Goal: Ask a question: Seek information or help from site administrators or community

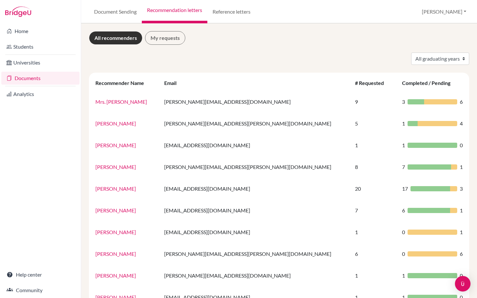
click at [33, 79] on link "Documents" at bounding box center [40, 78] width 78 height 13
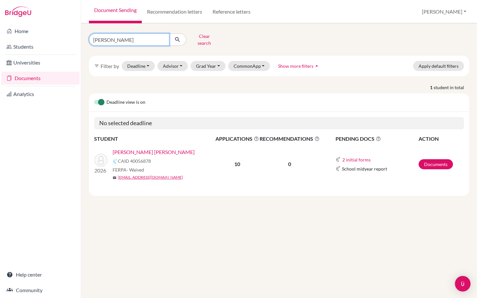
drag, startPoint x: 119, startPoint y: 39, endPoint x: 75, endPoint y: 39, distance: 43.5
click at [76, 39] on div "Home Students Universities Documents Analytics Help center Community Document S…" at bounding box center [238, 149] width 477 height 298
type input "zavala"
click button "submit" at bounding box center [177, 39] width 17 height 12
click at [147, 148] on link "[PERSON_NAME], [PERSON_NAME]" at bounding box center [154, 152] width 83 height 8
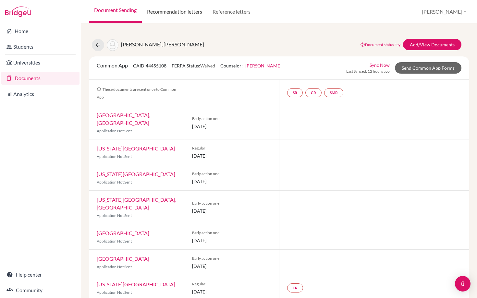
click at [182, 11] on link "Recommendation letters" at bounding box center [175, 11] width 66 height 23
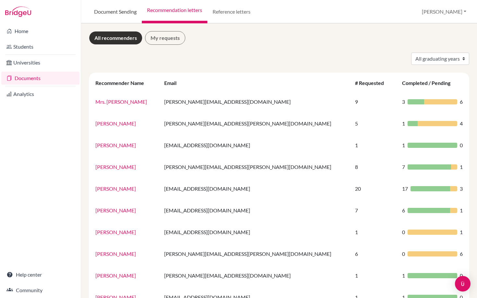
click at [125, 12] on link "Document Sending" at bounding box center [115, 11] width 53 height 23
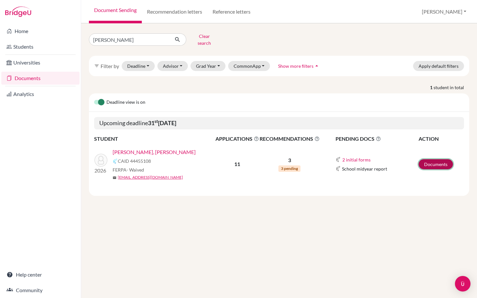
click at [430, 160] on link "Documents" at bounding box center [436, 164] width 34 height 10
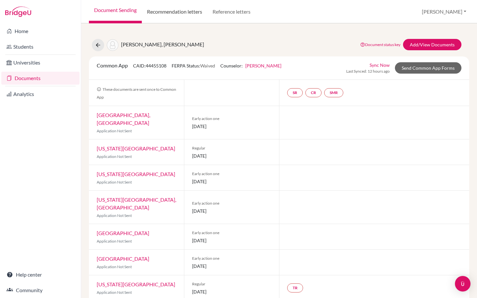
click at [189, 19] on link "Recommendation letters" at bounding box center [175, 11] width 66 height 23
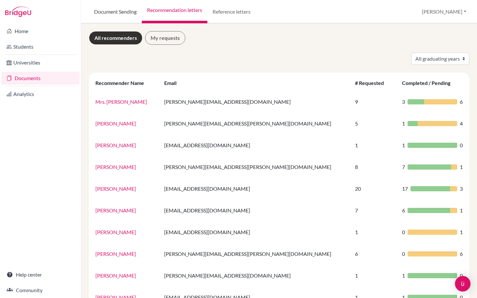
click at [112, 10] on link "Document Sending" at bounding box center [115, 11] width 53 height 23
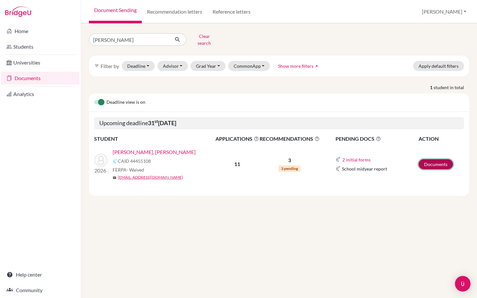
click at [431, 160] on link "Documents" at bounding box center [436, 164] width 34 height 10
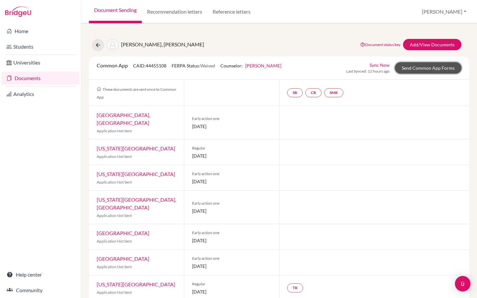
click at [424, 63] on link "Send Common App Forms" at bounding box center [428, 67] width 67 height 11
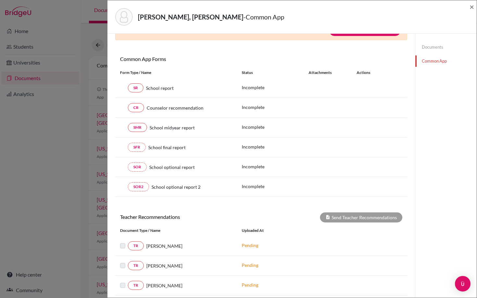
scroll to position [111, 0]
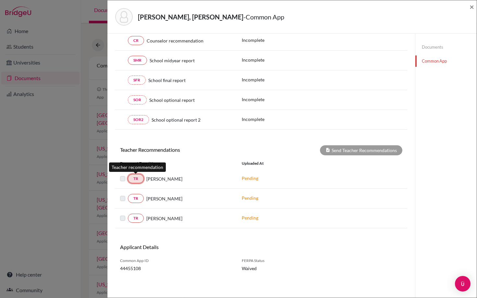
click at [138, 179] on link "TR" at bounding box center [136, 178] width 16 height 9
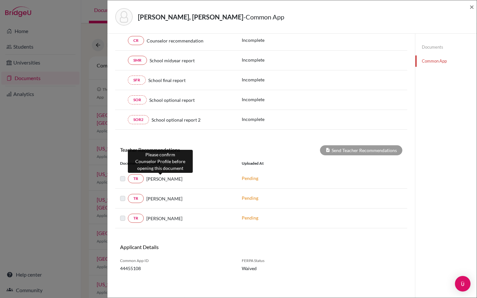
click at [164, 177] on span "[PERSON_NAME]" at bounding box center [164, 179] width 36 height 7
click at [163, 179] on span "[PERSON_NAME]" at bounding box center [164, 179] width 36 height 7
click at [128, 175] on label at bounding box center [128, 175] width 0 height 0
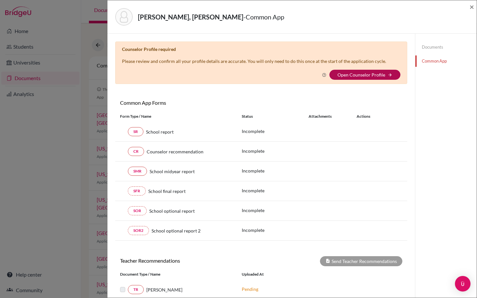
click at [347, 74] on link "Open Counselor Profile" at bounding box center [361, 75] width 48 height 6
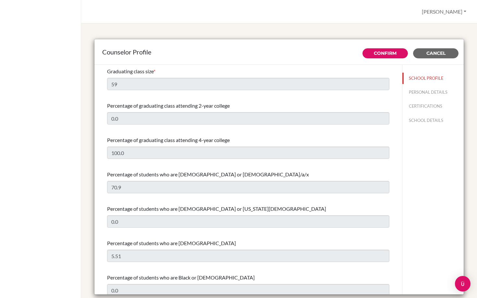
select select "1"
select select "312498"
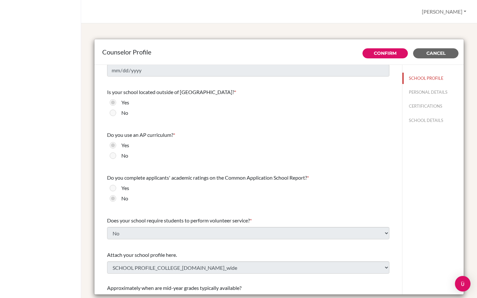
scroll to position [651, 0]
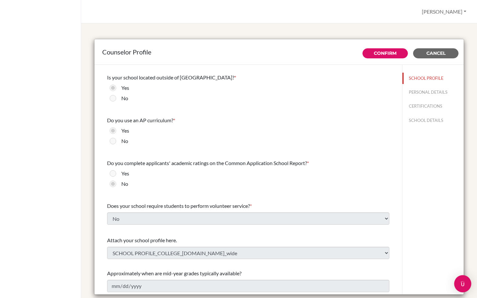
click at [463, 284] on img "Open Intercom Messenger" at bounding box center [462, 284] width 8 height 8
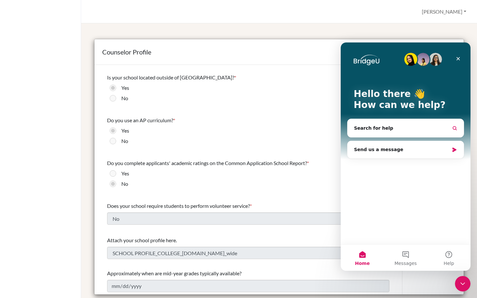
scroll to position [0, 0]
click at [407, 128] on button "Search for help" at bounding box center [405, 128] width 111 height 13
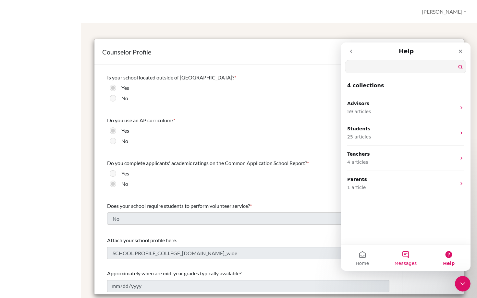
click at [405, 256] on button "Messages" at bounding box center [405, 258] width 43 height 26
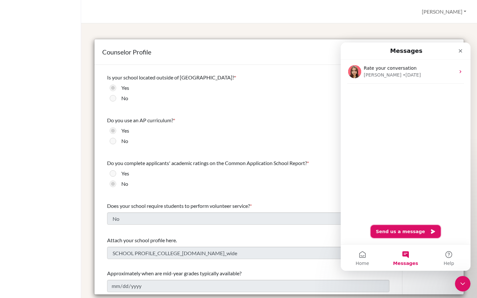
click at [403, 231] on button "Send us a message" at bounding box center [406, 231] width 70 height 13
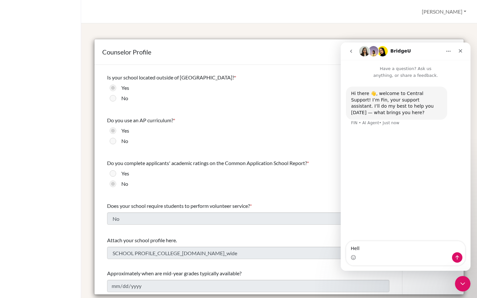
type textarea "Hello"
type textarea "Can I please"
type textarea "Can I please have access to update the Counselor Profile?"
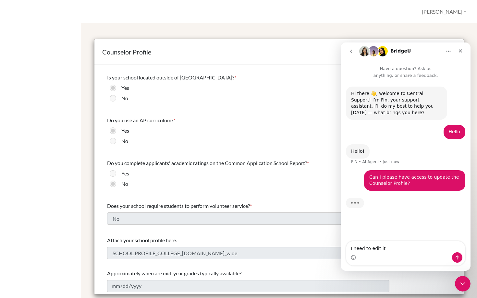
type textarea "I need to edit it"
type textarea "a"
click at [318, 93] on div "Yes" at bounding box center [248, 89] width 282 height 10
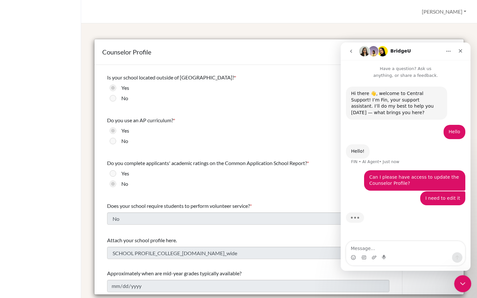
click at [458, 282] on icon "Close Intercom Messenger" at bounding box center [462, 283] width 8 height 8
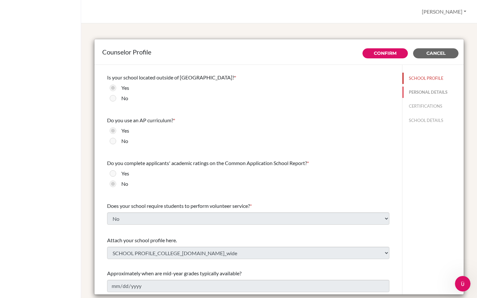
click at [423, 91] on button "PERSONAL DETAILS" at bounding box center [432, 92] width 61 height 11
type input "[PERSON_NAME]"
type input "College Counselor"
type input "505.225-273-10"
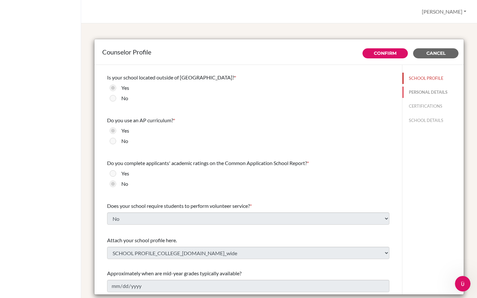
type input "[EMAIL_ADDRESS][DOMAIN_NAME]"
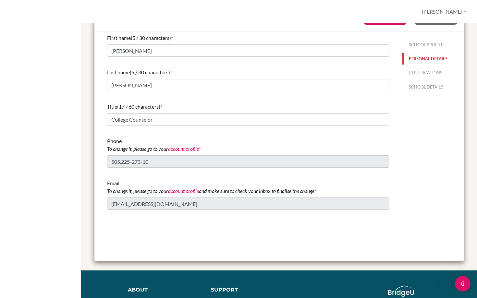
scroll to position [34, 0]
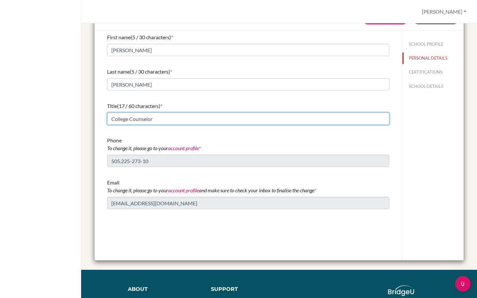
click at [159, 120] on input "College Counselor" at bounding box center [248, 119] width 282 height 12
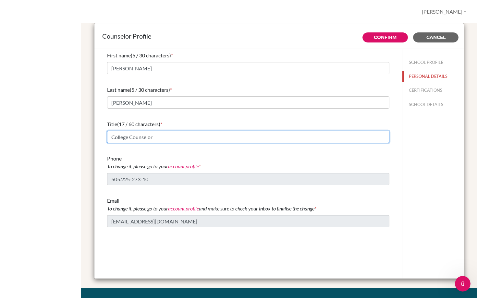
scroll to position [0, 0]
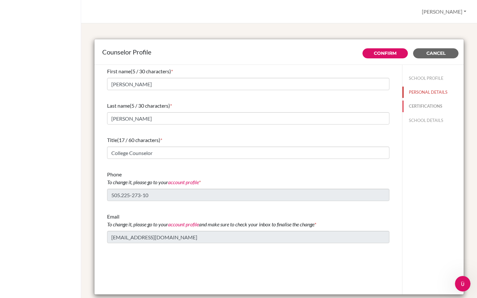
click at [419, 108] on button "CERTIFICATIONS" at bounding box center [432, 106] width 61 height 11
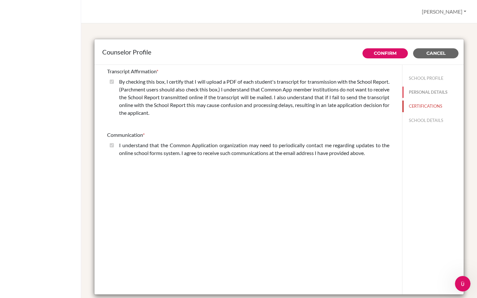
click at [424, 94] on button "PERSONAL DETAILS" at bounding box center [432, 92] width 61 height 11
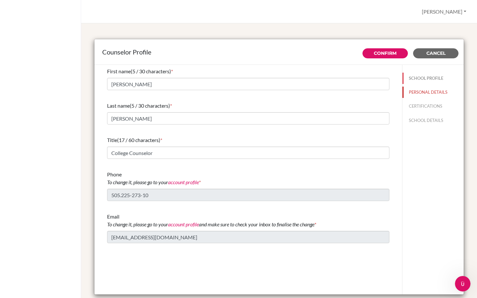
click at [424, 79] on button "SCHOOL PROFILE" at bounding box center [432, 78] width 61 height 11
type input "100.0"
type input "70.9"
type input "0.0"
type input "59"
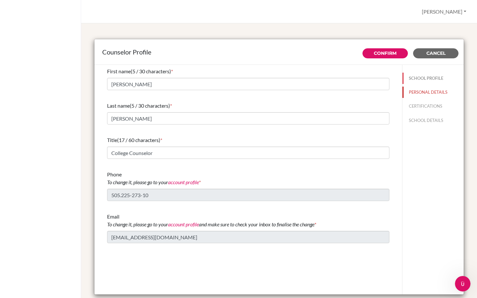
type input "0.0"
select select "1"
select select "312498"
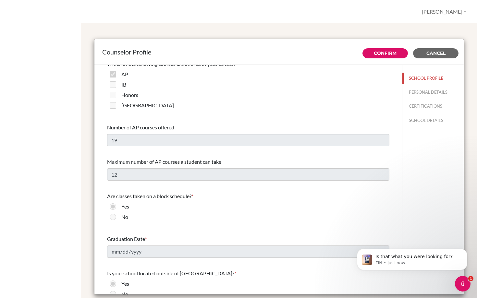
scroll to position [452, 0]
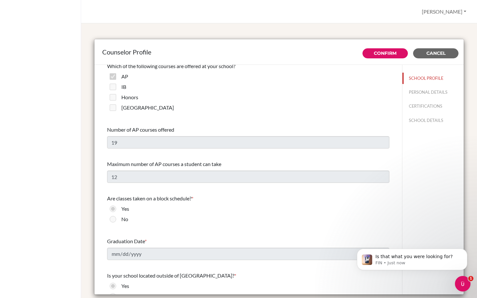
click at [354, 32] on div "Counselor Profile Confirm Cancel Graduating class size * 59 Percentage of gradu…" at bounding box center [279, 167] width 380 height 273
click at [436, 55] on span "Cancel" at bounding box center [435, 53] width 19 height 6
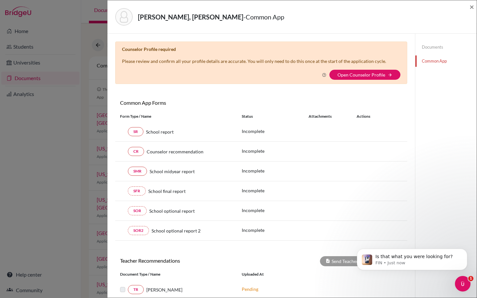
scroll to position [111, 0]
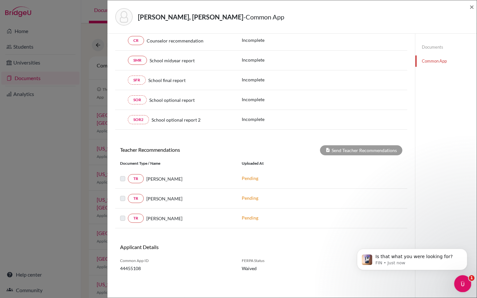
click at [465, 282] on icon "Open Intercom Messenger" at bounding box center [461, 283] width 11 height 11
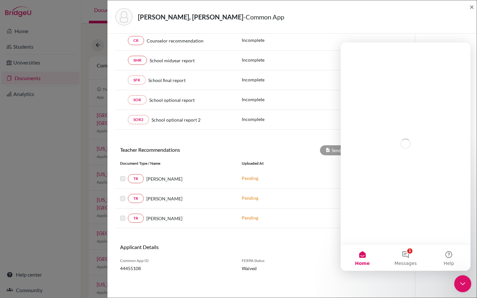
scroll to position [0, 0]
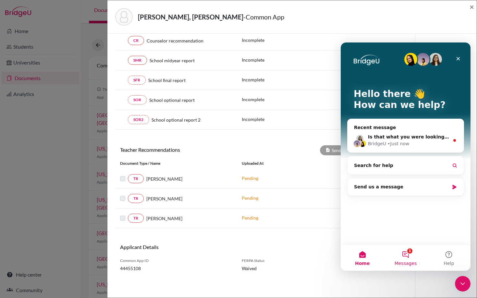
click at [410, 254] on button "1 Messages" at bounding box center [405, 258] width 43 height 26
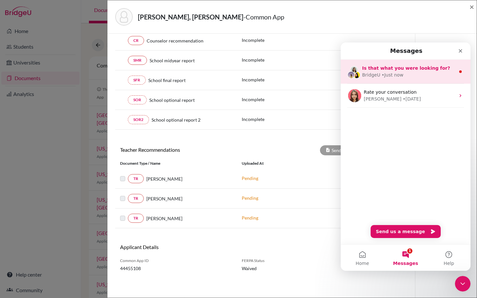
click at [377, 69] on span "Is that what you were looking for?" at bounding box center [406, 68] width 88 height 5
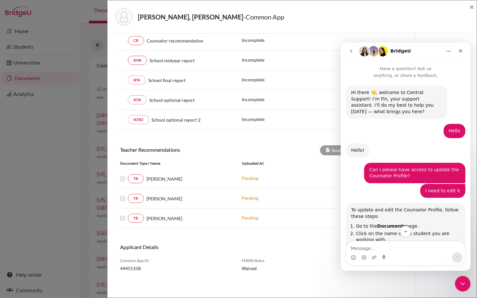
click at [368, 247] on textarea "Message…" at bounding box center [405, 246] width 119 height 11
type textarea "no"
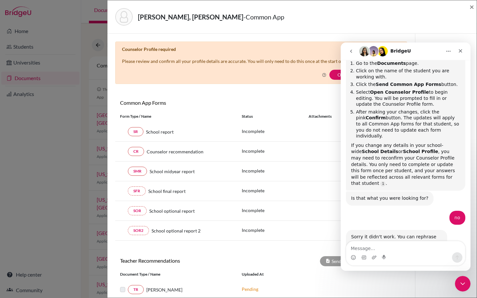
scroll to position [167, 0]
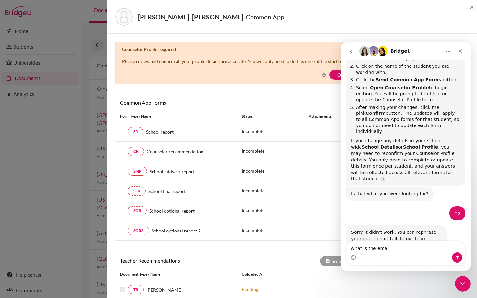
type textarea "what is the email"
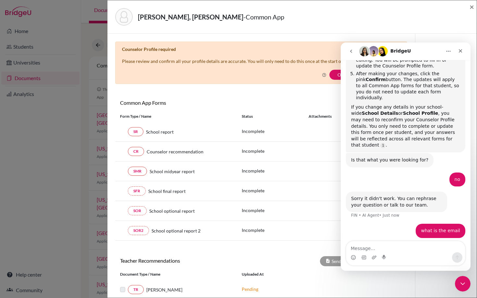
scroll to position [208, 0]
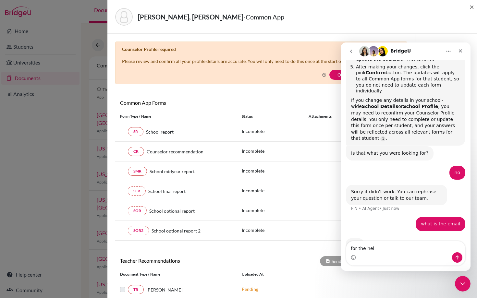
type textarea "for the help"
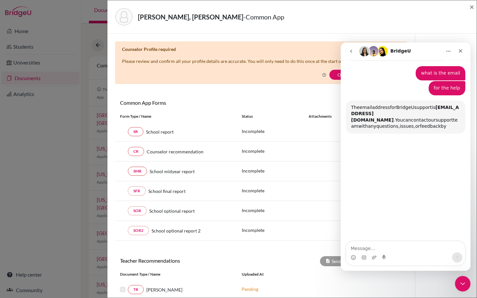
scroll to position [357, 0]
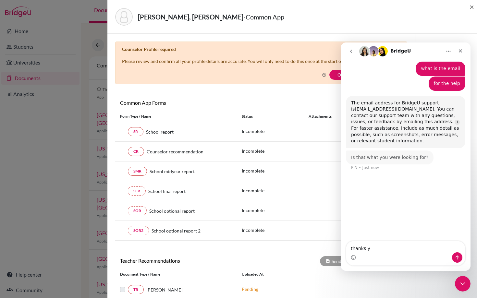
type textarea "thanks"
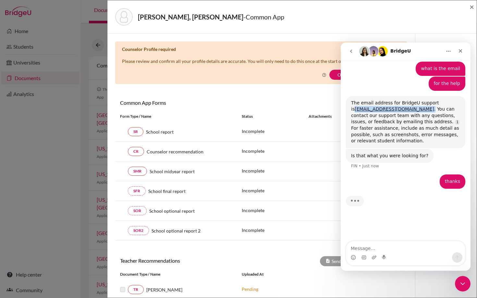
drag, startPoint x: 388, startPoint y: 91, endPoint x: 342, endPoint y: 91, distance: 45.7
copy div "[EMAIL_ADDRESS][DOMAIN_NAME] ."
click at [53, 151] on div "[PERSON_NAME], [PERSON_NAME] - Common App × × Counselor Profile required Please…" at bounding box center [238, 149] width 477 height 298
click at [354, 51] on button "go back" at bounding box center [351, 51] width 12 height 12
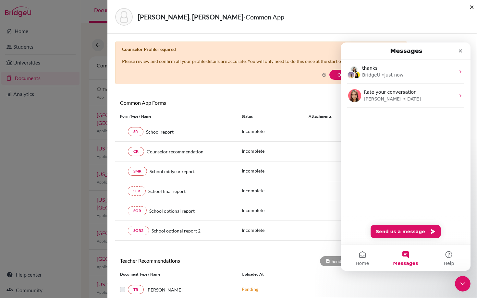
scroll to position [0, 0]
click at [473, 5] on span "×" at bounding box center [471, 6] width 5 height 9
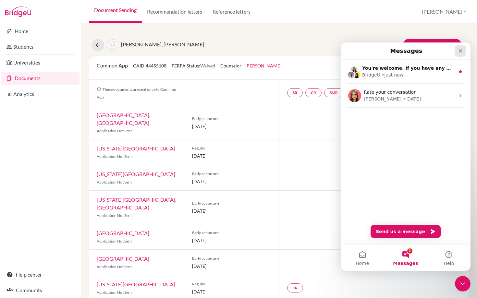
click at [461, 50] on icon "Close" at bounding box center [461, 51] width 4 height 4
